Goal: Book appointment/travel/reservation

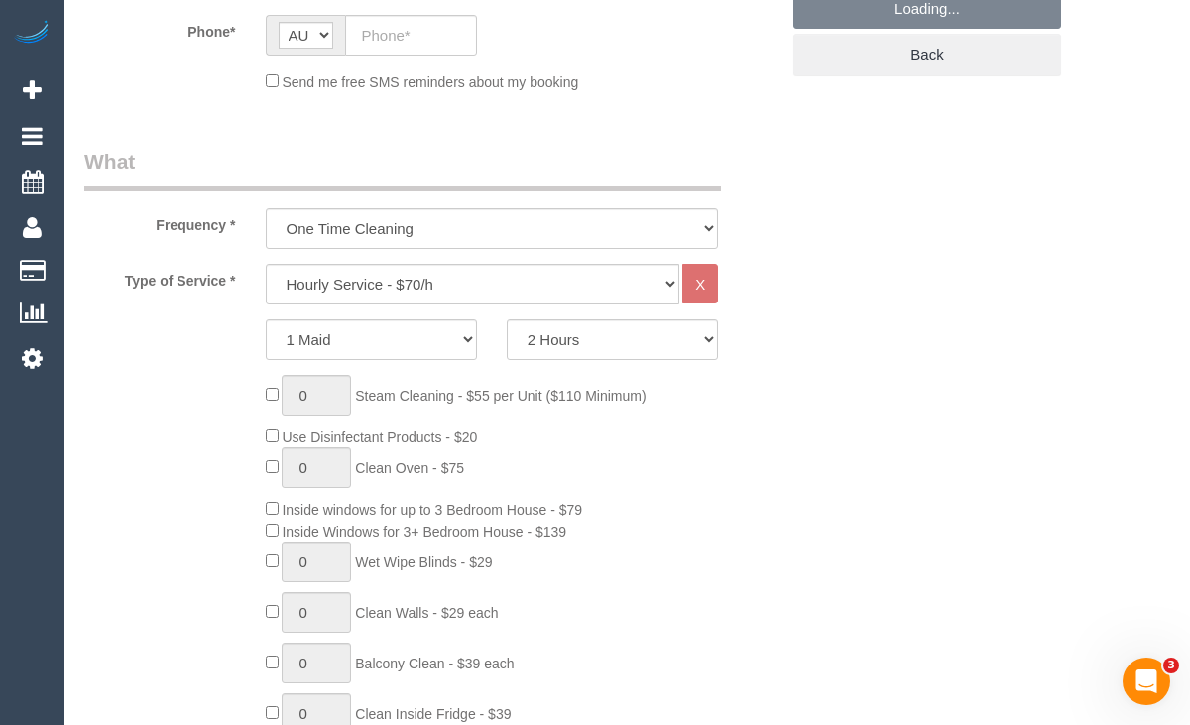
scroll to position [589, 0]
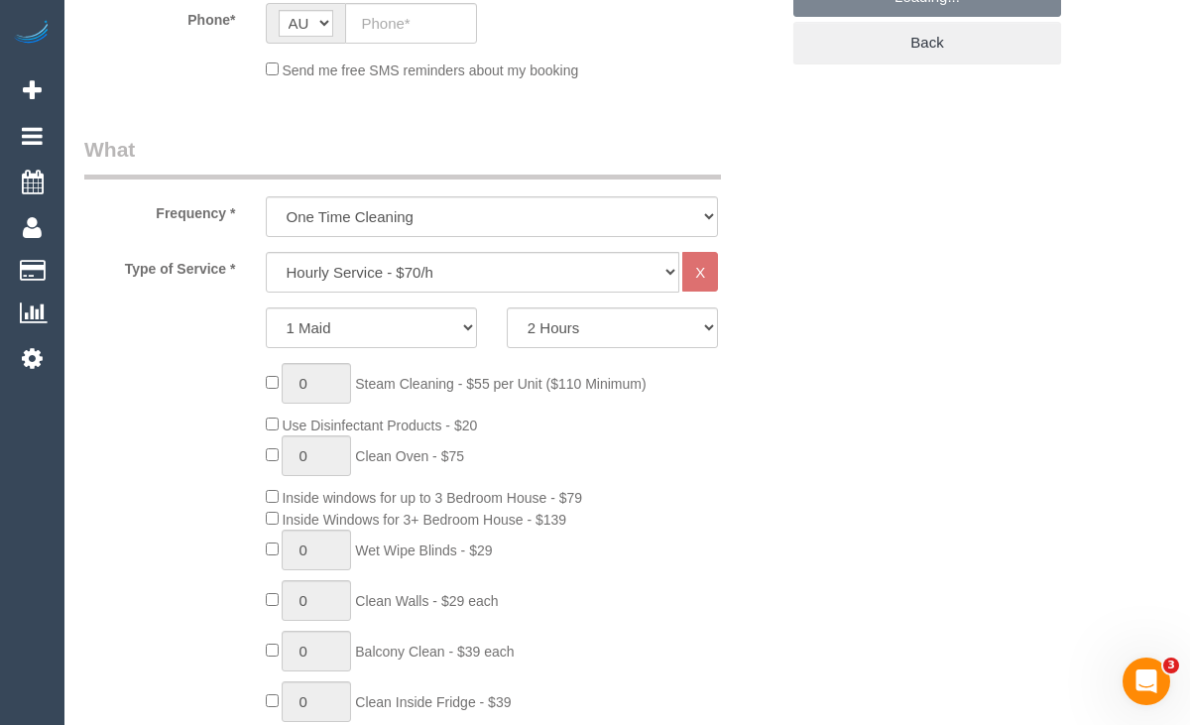
select select "object:2271"
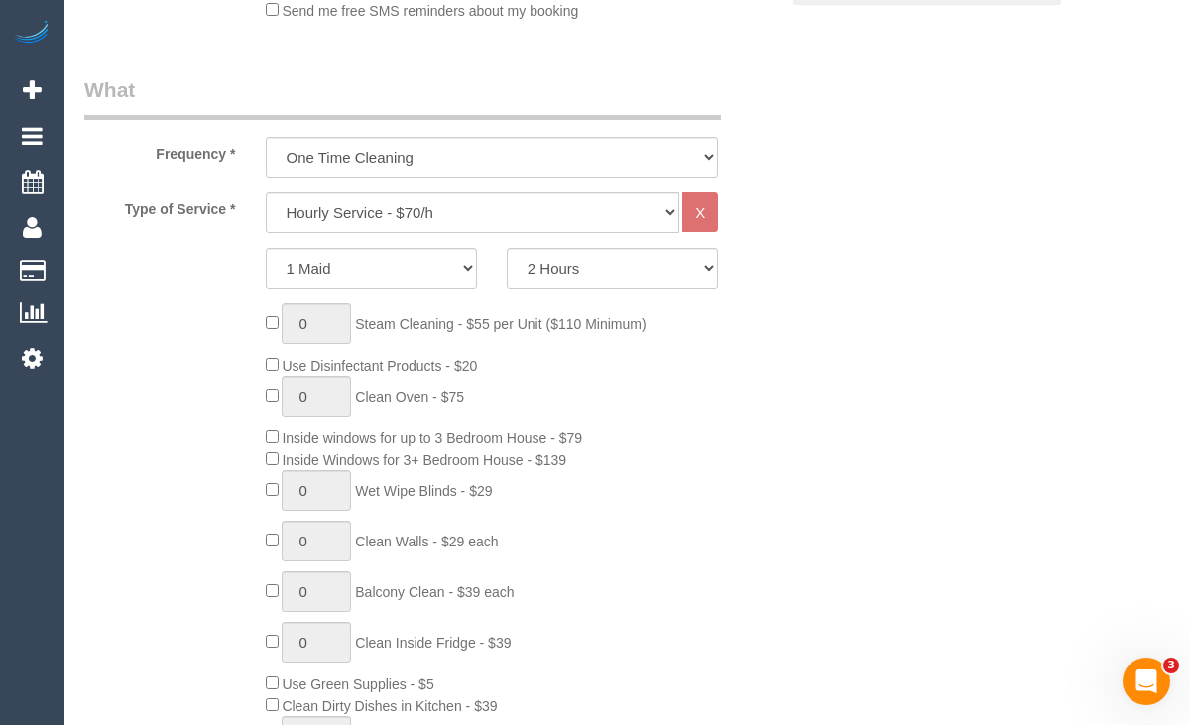
scroll to position [647, 0]
click at [407, 228] on select "Hourly Service - $70/h Hourly Service - $65/h Hourly Service - $60/h Hourly Ser…" at bounding box center [473, 213] width 414 height 41
select select "210"
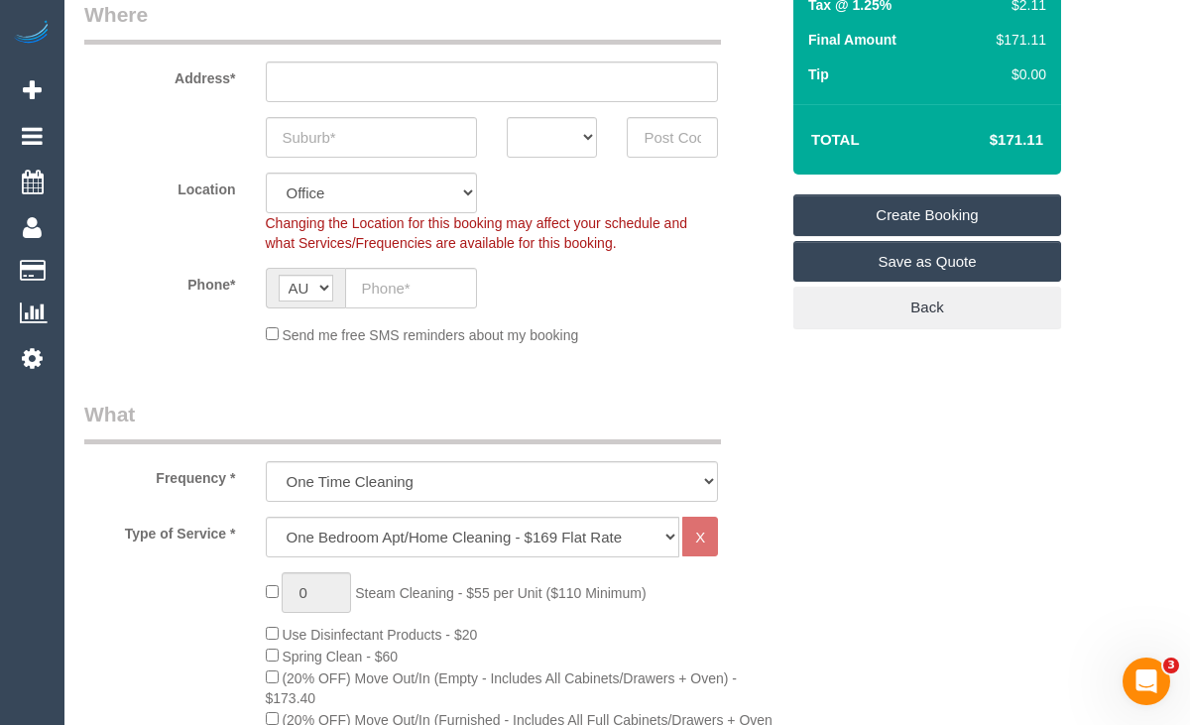
scroll to position [318, 0]
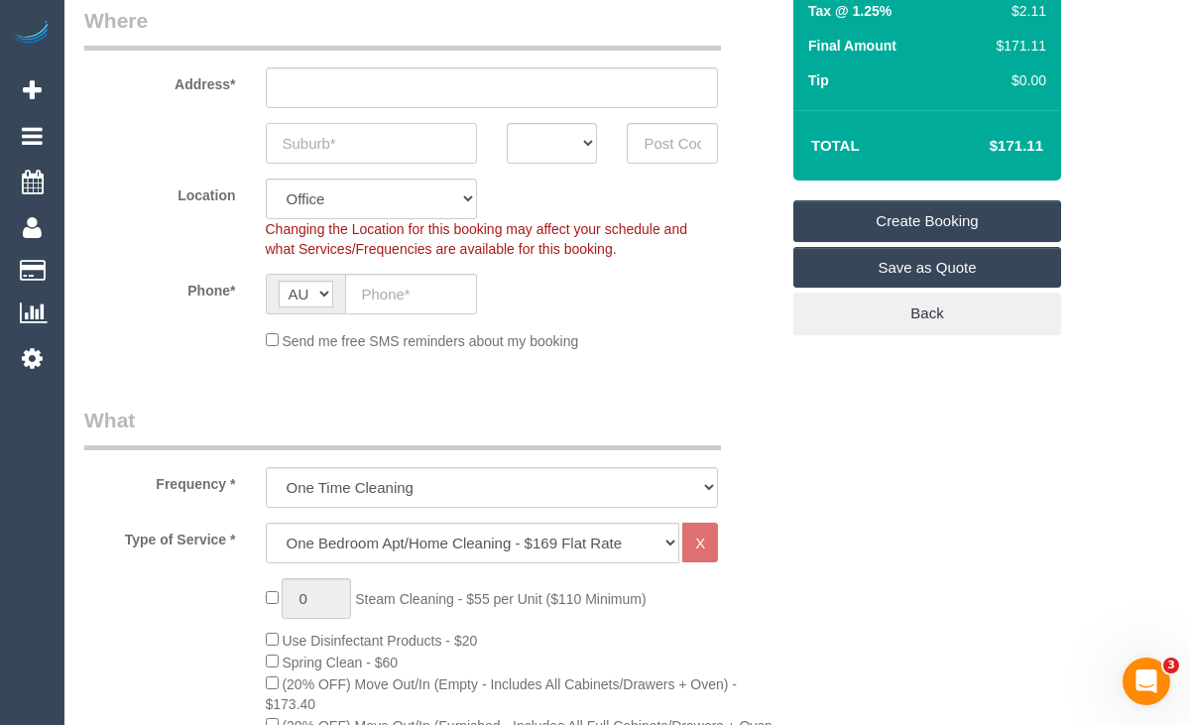
click at [303, 150] on input "text" at bounding box center [371, 143] width 211 height 41
type input "[GEOGRAPHIC_DATA]"
click at [534, 137] on select "ACT [GEOGRAPHIC_DATA] NT [GEOGRAPHIC_DATA] SA TAS [GEOGRAPHIC_DATA] [GEOGRAPHIC…" at bounding box center [552, 143] width 91 height 41
select select "VIC"
